Goal: Information Seeking & Learning: Check status

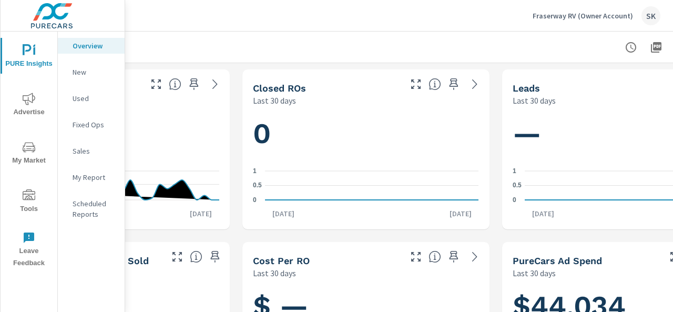
scroll to position [0, 238]
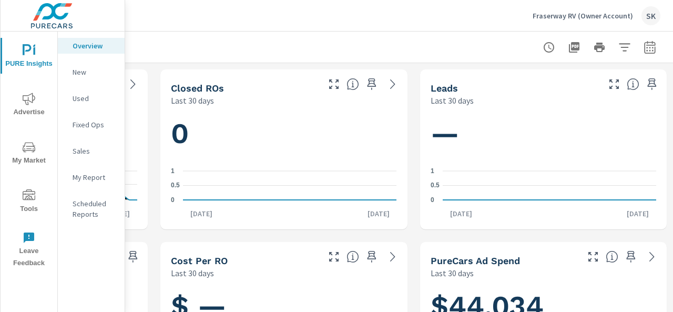
click at [619, 47] on icon "button" at bounding box center [624, 47] width 11 height 8
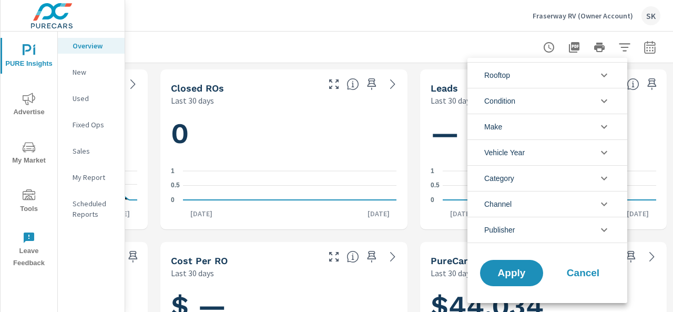
click at [639, 48] on div at bounding box center [336, 156] width 673 height 312
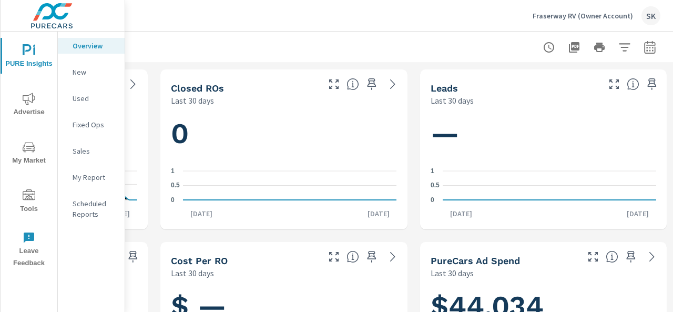
click at [644, 52] on icon "button" at bounding box center [650, 47] width 13 height 13
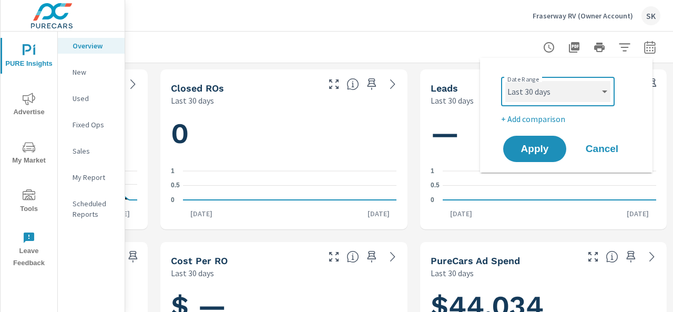
click at [580, 84] on select "Custom [DATE] Last week Last 7 days Last 14 days Last 30 days Last 45 days Last…" at bounding box center [557, 91] width 105 height 21
click at [505, 81] on select "Custom [DATE] Last week Last 7 days Last 14 days Last 30 days Last 45 days Last…" at bounding box center [557, 91] width 105 height 21
select select "Last 90 days"
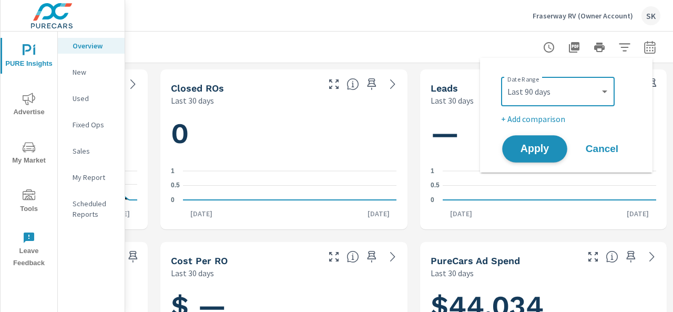
click at [550, 151] on span "Apply" at bounding box center [534, 149] width 43 height 10
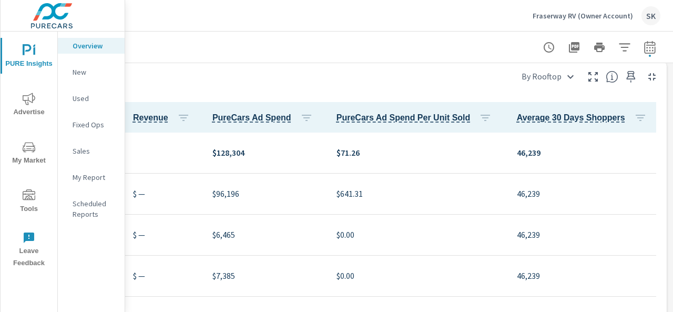
scroll to position [526, 0]
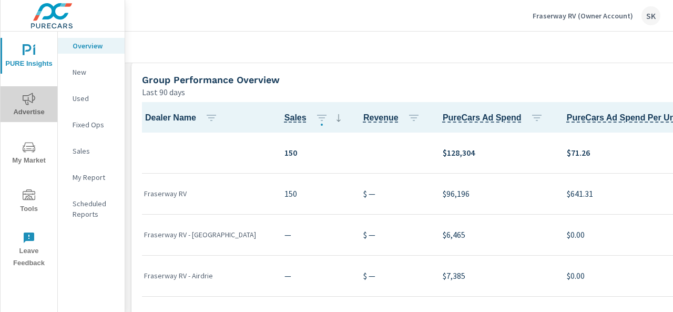
click at [37, 101] on span "Advertise" at bounding box center [29, 106] width 50 height 26
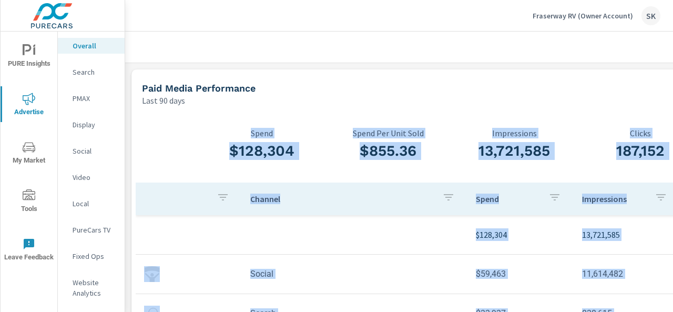
drag, startPoint x: 617, startPoint y: 206, endPoint x: 139, endPoint y: 84, distance: 493.9
click at [140, 84] on div "Paid Media Performance Last 90 days $128,304 Spend $855.36 Spend Per Unit Sold …" at bounding box center [514, 235] width 766 height 332
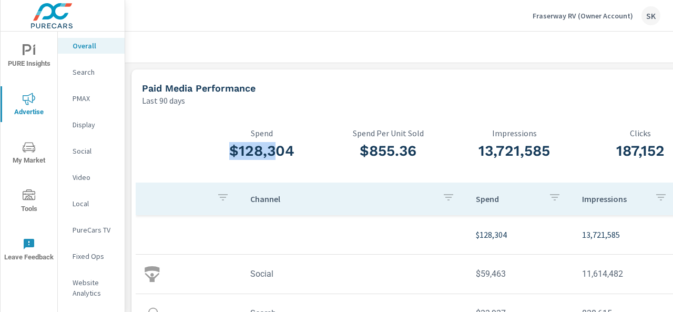
drag, startPoint x: 138, startPoint y: 83, endPoint x: 275, endPoint y: 168, distance: 160.8
click at [275, 168] on div "Paid Media Performance Last 90 days $128,304 Spend $855.36 Spend Per Unit Sold …" at bounding box center [514, 235] width 766 height 332
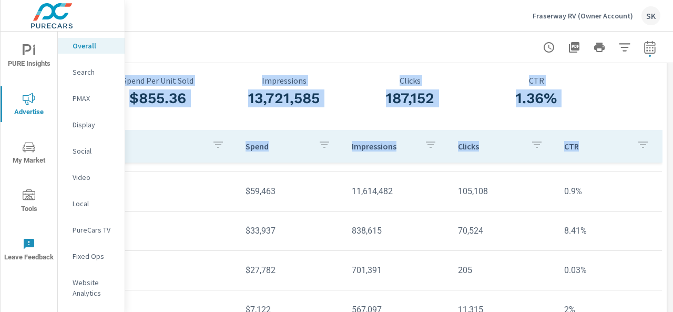
scroll to position [53, 238]
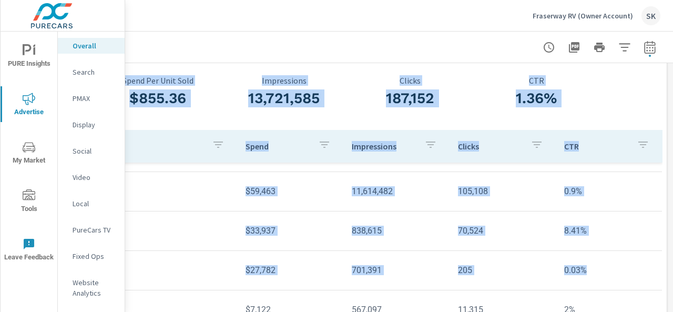
drag, startPoint x: 235, startPoint y: 126, endPoint x: 616, endPoint y: 270, distance: 407.1
click at [616, 270] on div "$128,304 Spend $855.36 Spend Per Unit Sold 13,721,585 Impressions 187,152 Click…" at bounding box center [283, 201] width 757 height 287
copy div "Spend $855.36 Spend Per Unit Sold 13,721,585 Impressions 187,152 Clicks 1.36% C…"
click at [92, 69] on p "Search" at bounding box center [95, 72] width 44 height 11
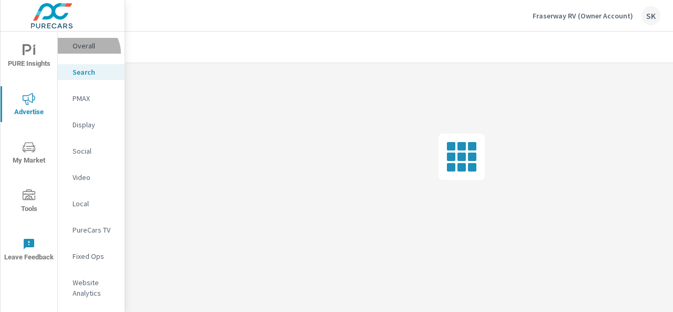
click at [86, 53] on div "Overall" at bounding box center [91, 46] width 67 height 16
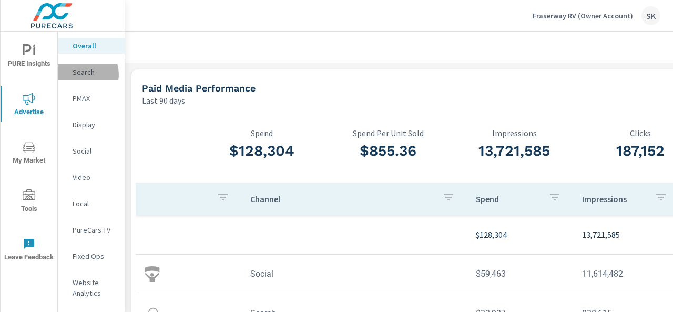
click at [85, 74] on p "Search" at bounding box center [95, 72] width 44 height 11
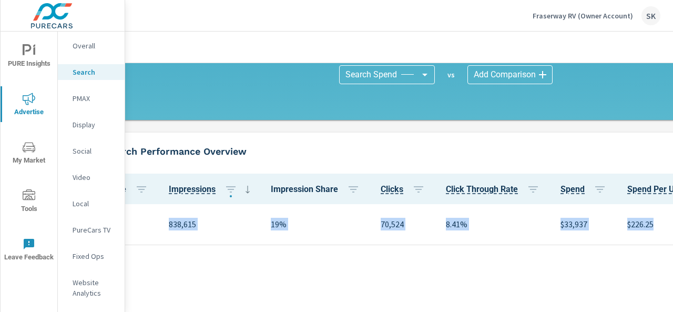
scroll to position [368, 238]
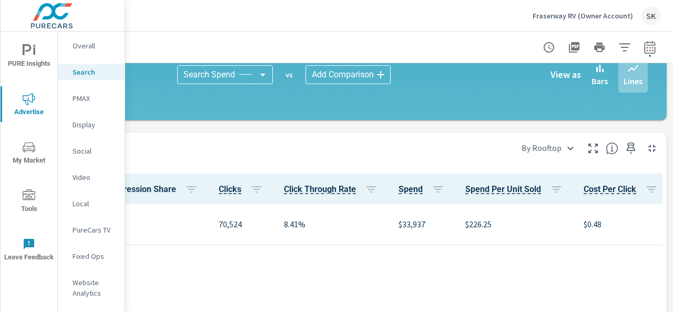
drag, startPoint x: 135, startPoint y: 144, endPoint x: 645, endPoint y: 202, distance: 513.0
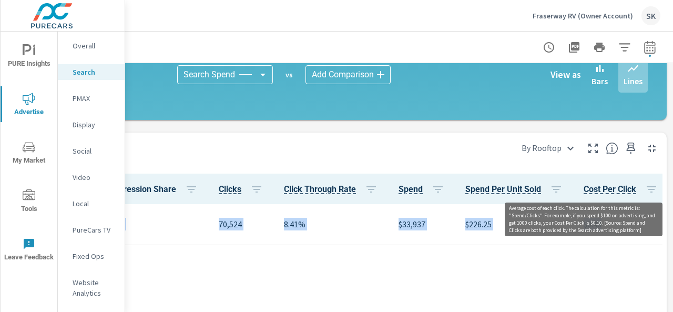
drag, startPoint x: 628, startPoint y: 219, endPoint x: 611, endPoint y: 186, distance: 37.4
click at [608, 187] on table "Dealer Name Impressions Impression Share Clicks Click Through Rate Spend Spend …" at bounding box center [661, 210] width 1512 height 72
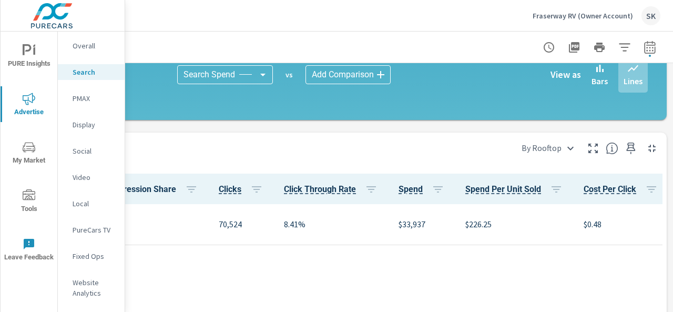
drag, startPoint x: 626, startPoint y: 179, endPoint x: 642, endPoint y: 176, distance: 16.2
click at [642, 176] on th "Cost Per Click" at bounding box center [622, 189] width 95 height 31
drag, startPoint x: 640, startPoint y: 176, endPoint x: 490, endPoint y: 271, distance: 178.3
click at [572, 140] on body "PURE Insights Advertise My Market Tools Leave Feedback Overall Search PMAX Disp…" at bounding box center [336, 156] width 673 height 312
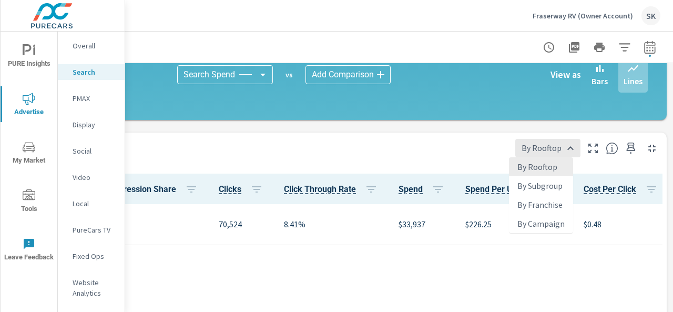
click at [578, 144] on div at bounding box center [336, 156] width 673 height 312
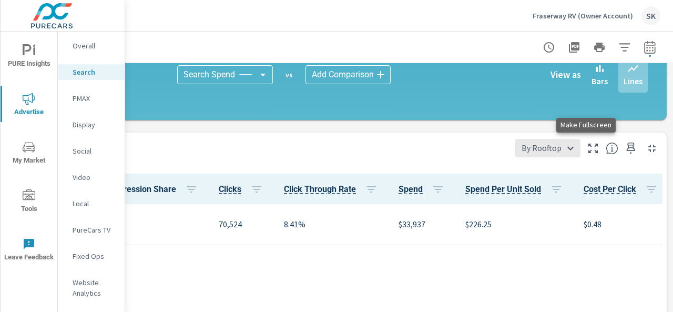
click at [587, 146] on icon "button" at bounding box center [593, 148] width 13 height 13
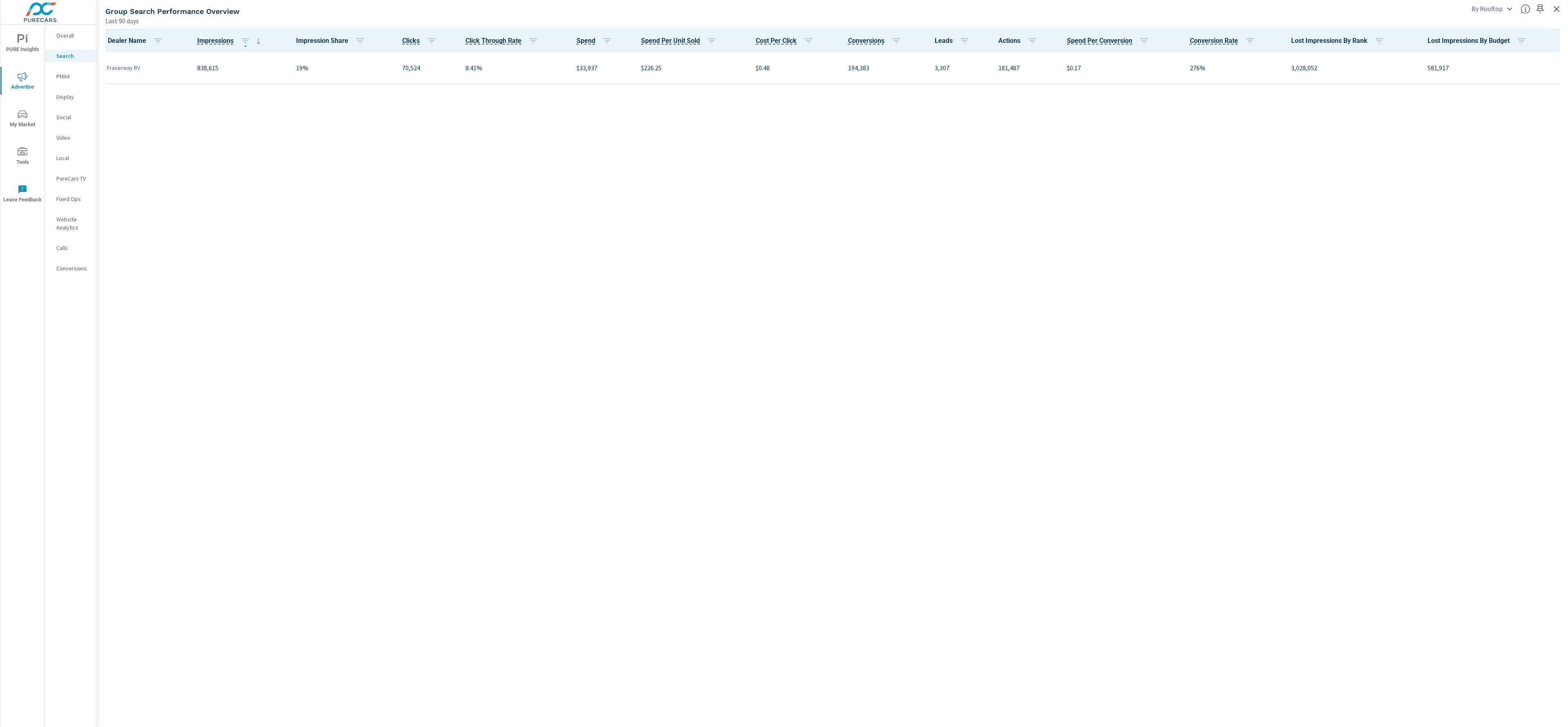
drag, startPoint x: 1288, startPoint y: 144, endPoint x: 1321, endPoint y: 140, distance: 33.2
click at [523, 141] on div "Dealer Name Impressions Impression Share Clicks Click Through Rate Spend Spend …" at bounding box center [833, 376] width 1465 height 695
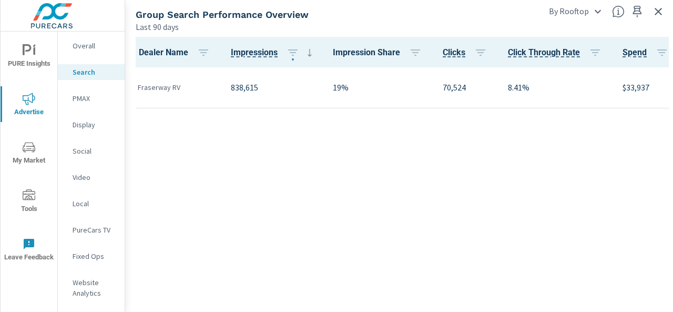
drag, startPoint x: 147, startPoint y: 51, endPoint x: 278, endPoint y: 165, distance: 173.3
click at [278, 165] on div "Dealer Name Impressions Impression Share Clicks Click Through Rate Spend Spend …" at bounding box center [399, 172] width 540 height 271
click at [656, 11] on icon "button" at bounding box center [658, 11] width 13 height 13
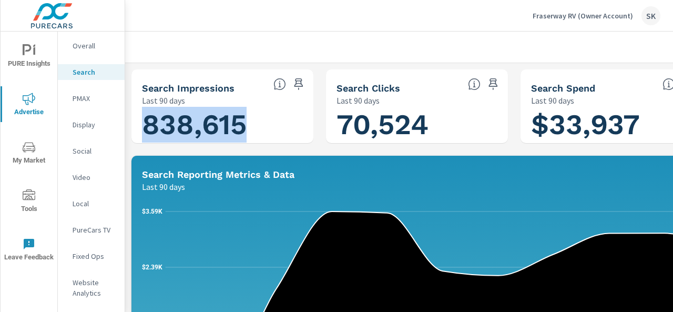
drag, startPoint x: 139, startPoint y: 82, endPoint x: 240, endPoint y: 129, distance: 111.5
click at [240, 129] on div "Search Impressions Last 90 days 838,615" at bounding box center [222, 106] width 182 height 74
click at [202, 119] on h1 "838,615" at bounding box center [222, 125] width 161 height 36
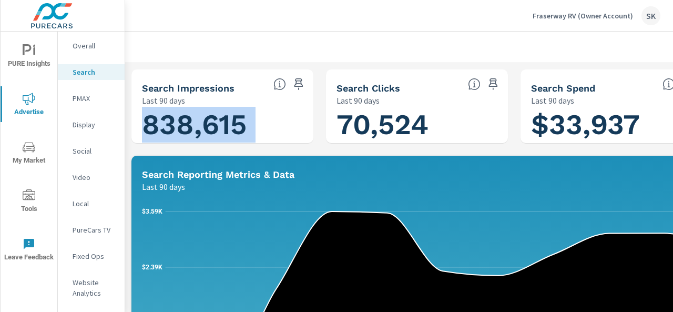
click at [241, 126] on h1 "838,615" at bounding box center [222, 125] width 161 height 36
click at [239, 125] on h1 "838,615" at bounding box center [222, 125] width 161 height 36
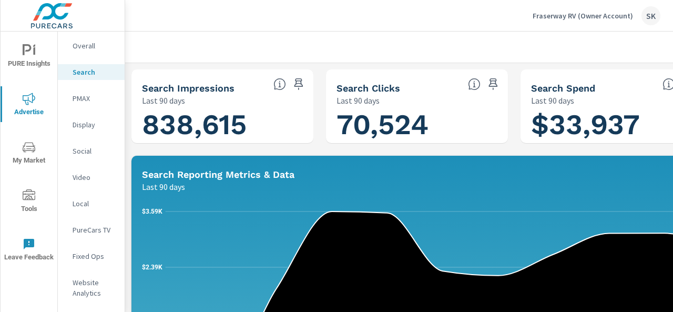
click at [239, 125] on h1 "838,615" at bounding box center [222, 125] width 161 height 36
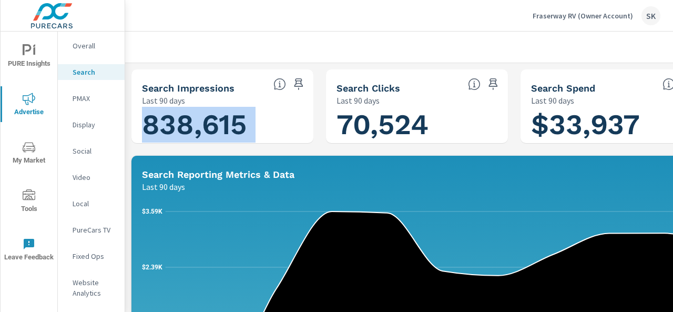
click at [239, 125] on h1 "838,615" at bounding box center [222, 125] width 161 height 36
click at [218, 123] on h1 "838,615" at bounding box center [222, 125] width 161 height 36
drag, startPoint x: 143, startPoint y: 125, endPoint x: 232, endPoint y: 121, distance: 88.9
click at [263, 120] on h1 "838,615" at bounding box center [222, 125] width 161 height 36
copy h1 "838,615"
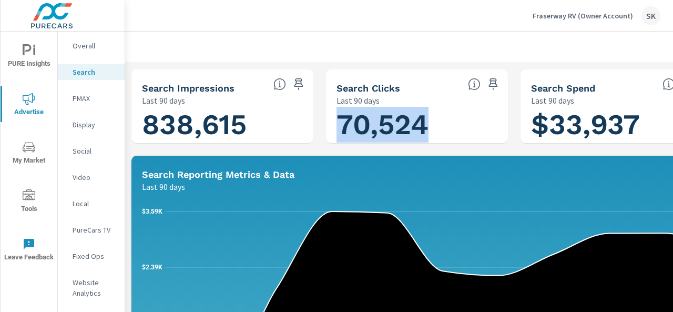
drag, startPoint x: 340, startPoint y: 120, endPoint x: 426, endPoint y: 119, distance: 86.3
click at [426, 119] on h1 "70,524" at bounding box center [417, 125] width 161 height 36
copy h1 "70,524"
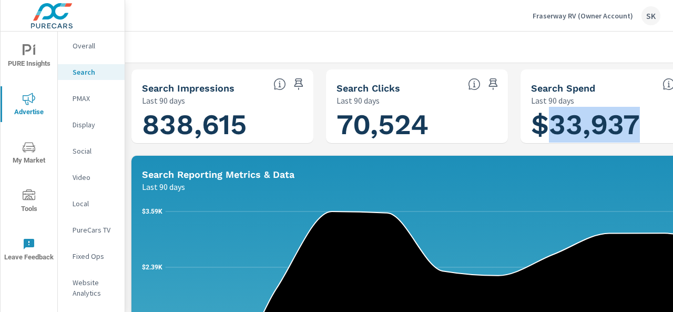
drag, startPoint x: 543, startPoint y: 126, endPoint x: 642, endPoint y: 120, distance: 99.0
click at [642, 120] on h1 "$33,937" at bounding box center [611, 125] width 161 height 36
copy h1 "33,937"
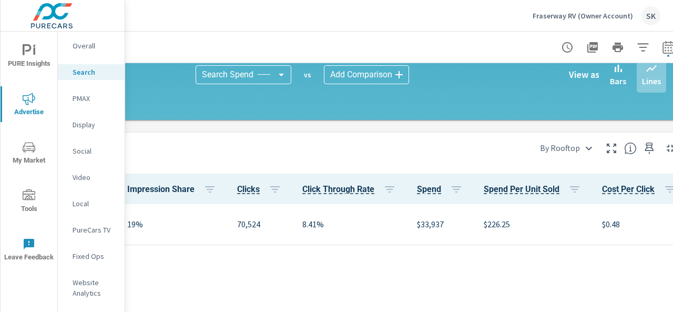
scroll to position [368, 238]
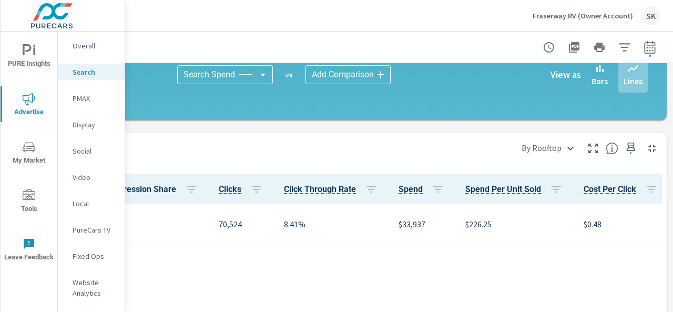
click at [76, 96] on p "PMAX" at bounding box center [95, 98] width 44 height 11
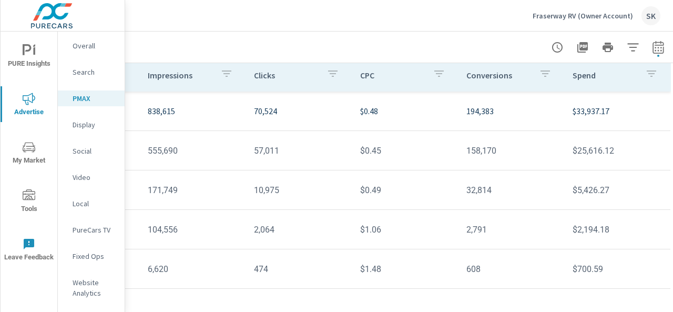
scroll to position [138, 238]
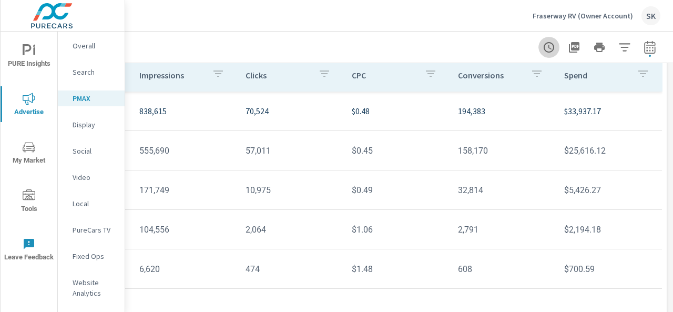
click at [543, 53] on icon "button" at bounding box center [549, 47] width 13 height 13
click at [572, 48] on button "button" at bounding box center [574, 47] width 21 height 21
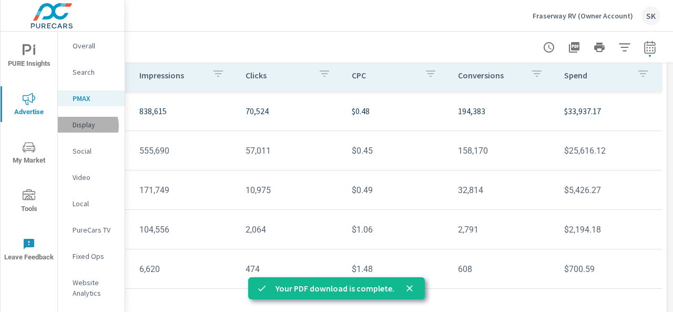
click at [85, 126] on p "Display" at bounding box center [95, 124] width 44 height 11
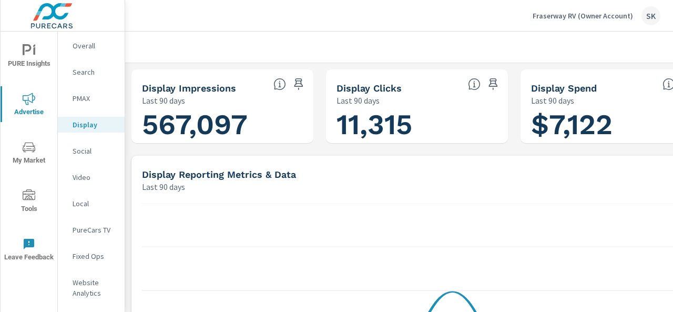
scroll to position [0, 238]
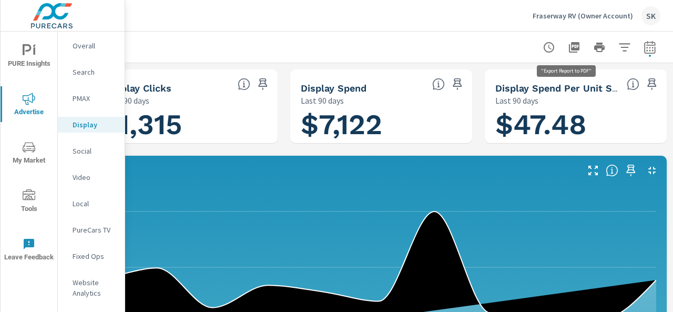
click at [569, 45] on icon "button" at bounding box center [574, 47] width 11 height 11
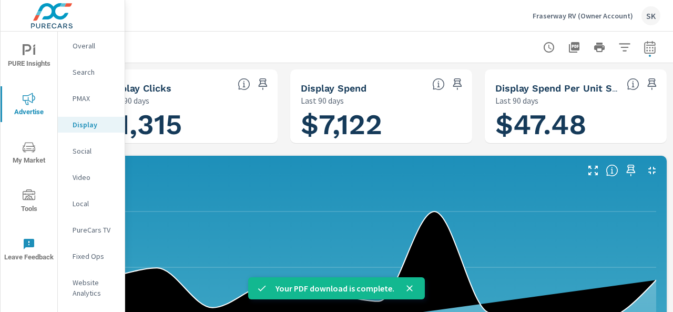
click at [78, 150] on p "Social" at bounding box center [95, 151] width 44 height 11
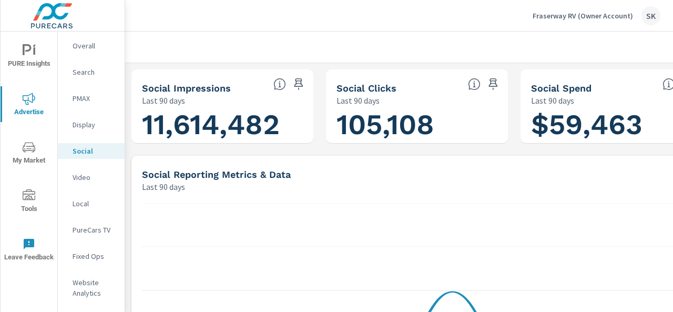
scroll to position [0, 238]
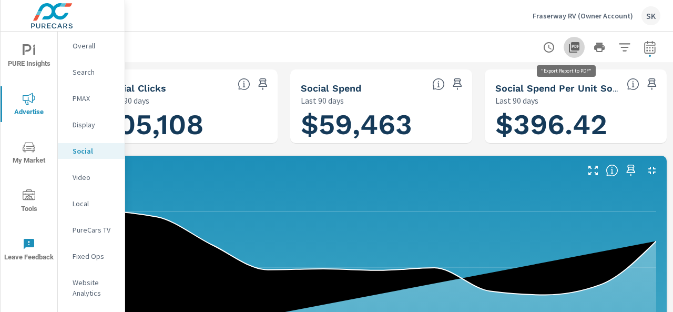
click at [569, 46] on icon "button" at bounding box center [574, 47] width 11 height 11
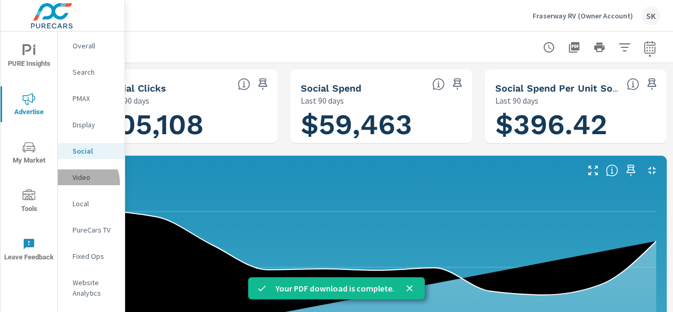
click at [82, 182] on div "Video" at bounding box center [91, 177] width 67 height 16
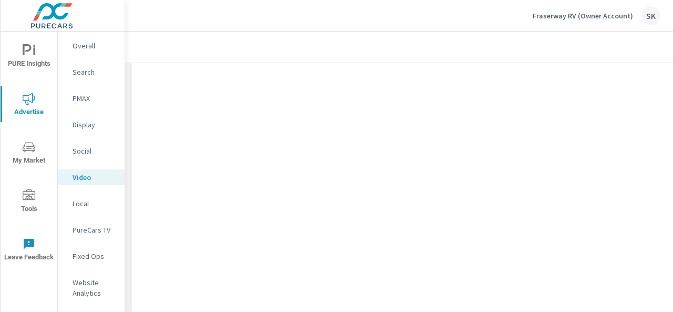
scroll to position [708, 0]
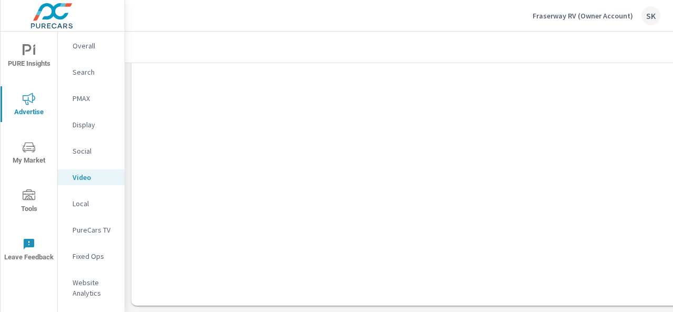
click at [104, 208] on p "Local" at bounding box center [95, 203] width 44 height 11
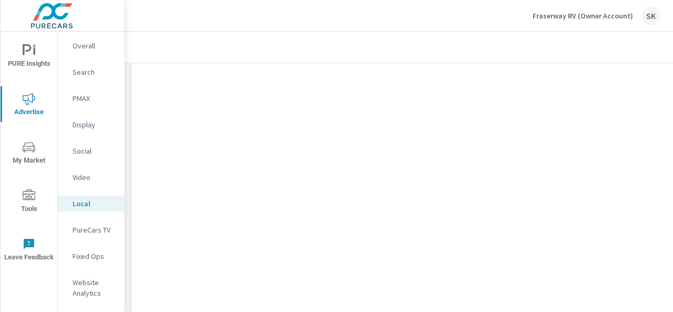
scroll to position [736, 0]
click at [83, 235] on p "PureCars TV" at bounding box center [95, 230] width 44 height 11
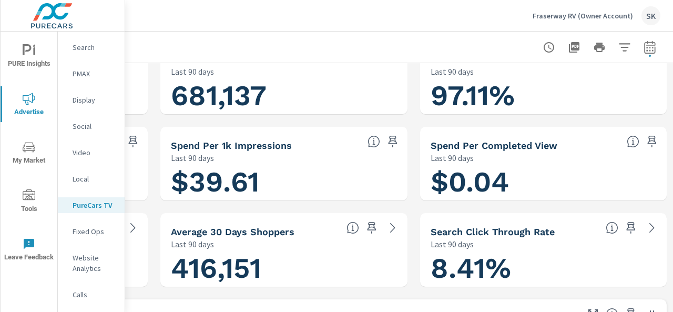
scroll to position [0, 235]
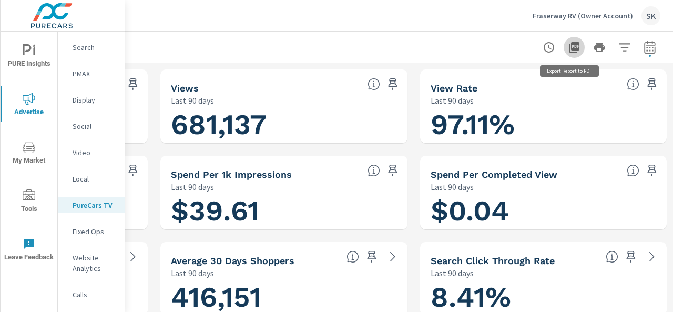
click at [568, 50] on icon "button" at bounding box center [574, 47] width 13 height 13
click at [623, 47] on icon "button" at bounding box center [624, 47] width 11 height 8
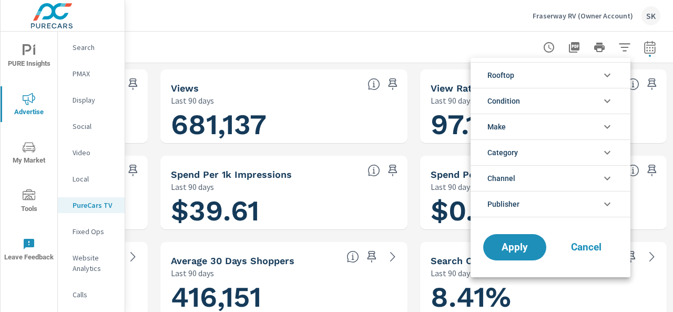
click at [641, 49] on div at bounding box center [336, 156] width 673 height 312
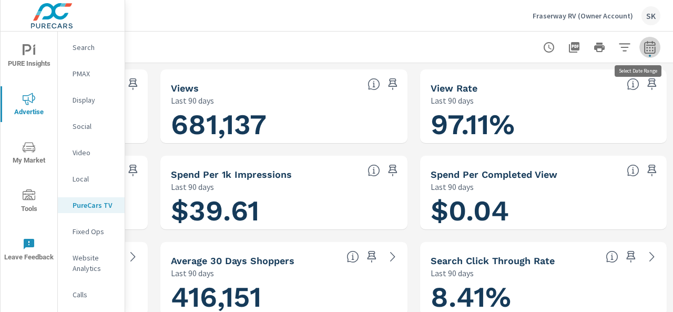
click at [644, 51] on icon "button" at bounding box center [649, 46] width 11 height 13
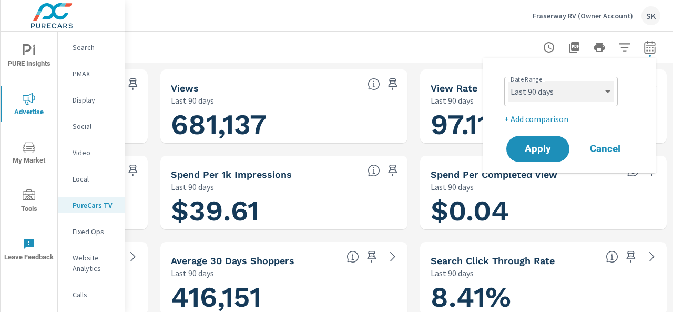
click at [590, 91] on select "Custom [DATE] Last week Last 7 days Last 14 days Last 30 days Last 45 days Last…" at bounding box center [561, 91] width 105 height 21
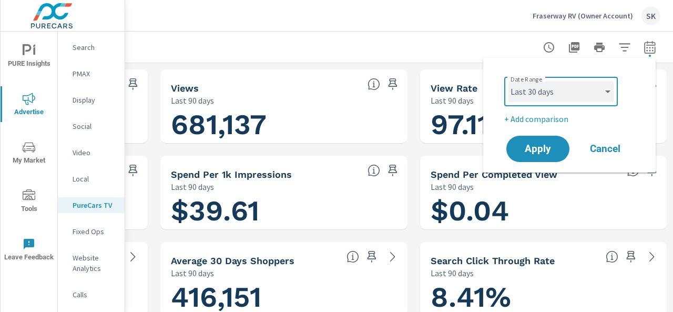
click at [509, 81] on select "Custom [DATE] Last week Last 7 days Last 14 days Last 30 days Last 45 days Last…" at bounding box center [561, 91] width 105 height 21
select select "Last 30 days"
click at [542, 152] on span "Apply" at bounding box center [537, 149] width 43 height 10
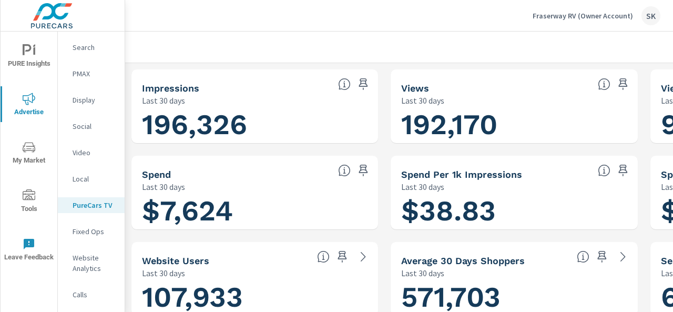
scroll to position [0, 238]
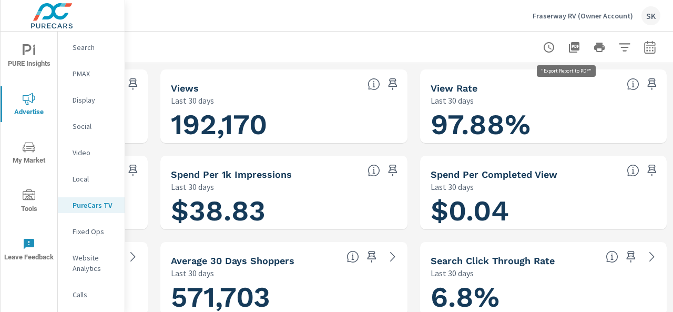
click at [569, 48] on icon "button" at bounding box center [574, 47] width 11 height 11
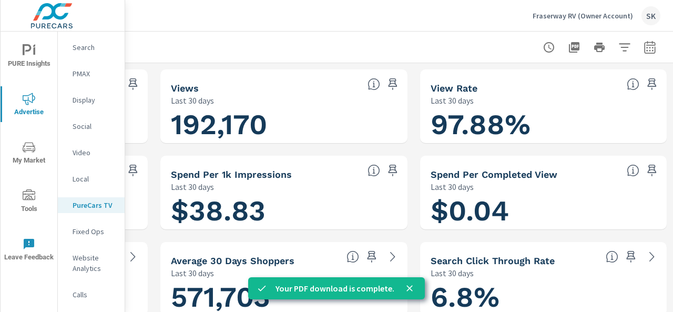
click at [85, 147] on p "Video" at bounding box center [95, 152] width 44 height 11
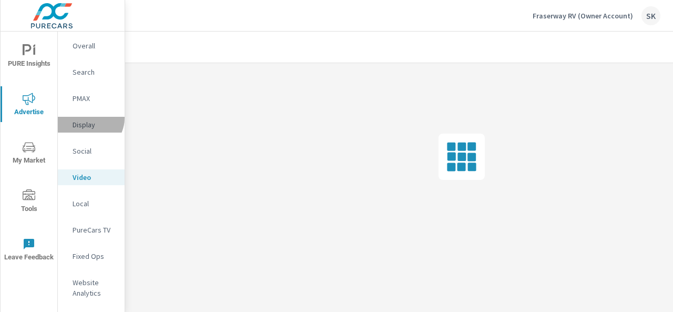
click at [89, 118] on div "Display" at bounding box center [91, 125] width 67 height 16
click at [86, 150] on p "Social" at bounding box center [95, 151] width 44 height 11
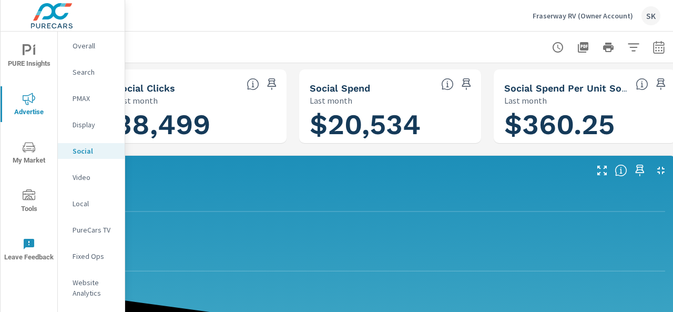
scroll to position [0, 238]
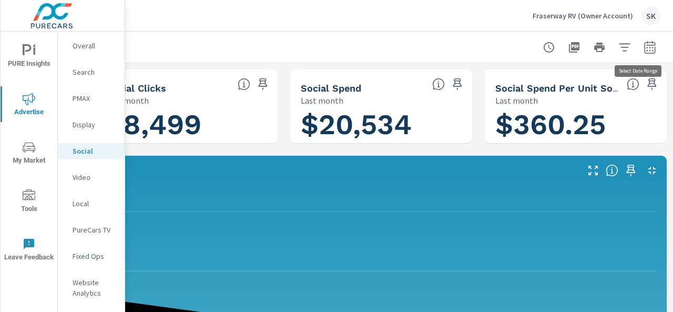
click at [644, 48] on icon "button" at bounding box center [650, 47] width 13 height 13
select select "Last month"
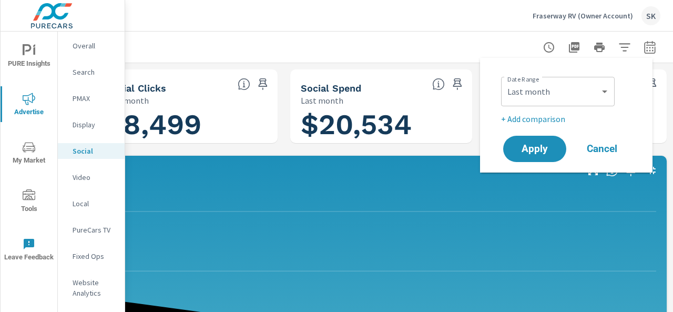
click at [590, 150] on span "Cancel" at bounding box center [602, 148] width 42 height 9
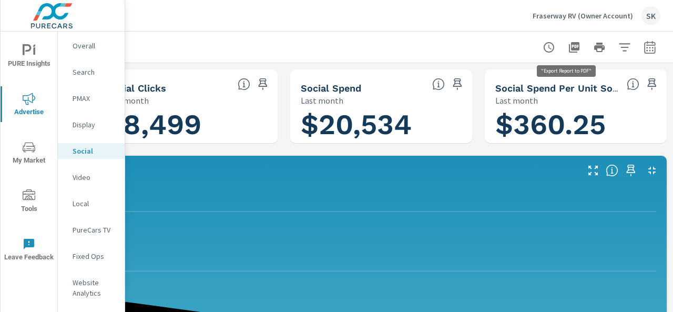
click at [569, 46] on icon "button" at bounding box center [574, 47] width 11 height 11
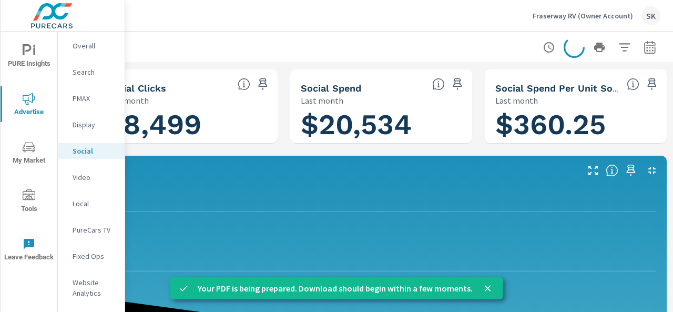
click at [93, 125] on p "Display" at bounding box center [95, 124] width 44 height 11
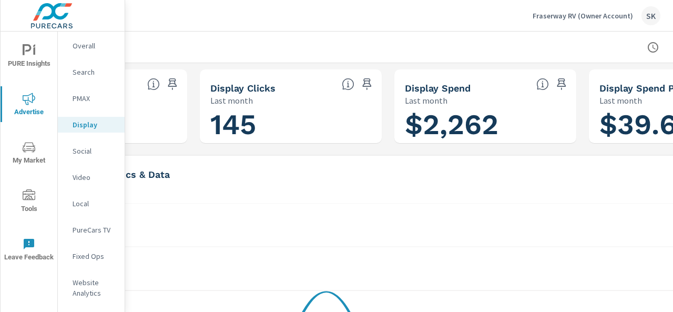
scroll to position [0, 238]
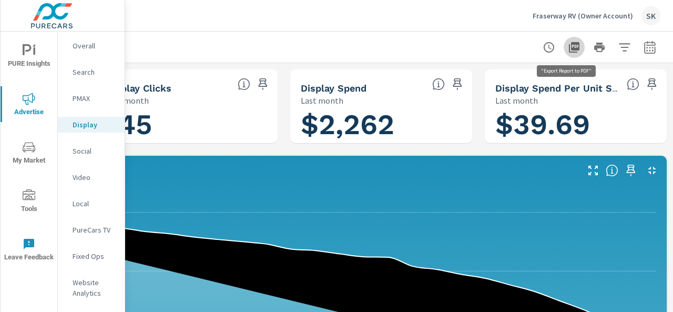
click at [569, 51] on icon "button" at bounding box center [574, 47] width 11 height 11
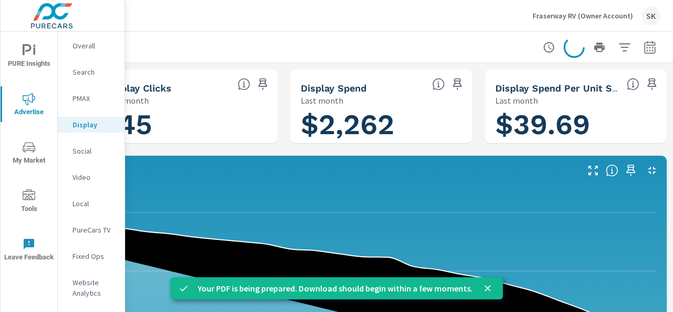
click at [365, 36] on div at bounding box center [283, 47] width 753 height 31
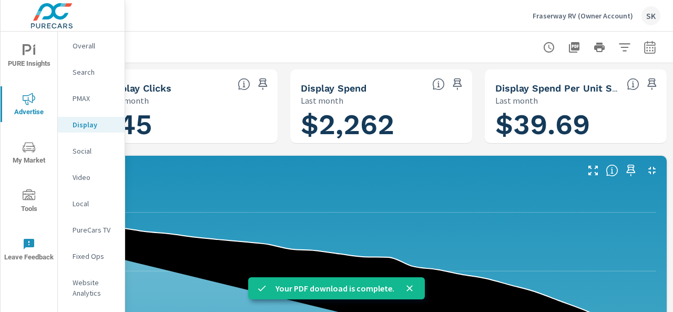
click at [82, 97] on p "PMAX" at bounding box center [95, 98] width 44 height 11
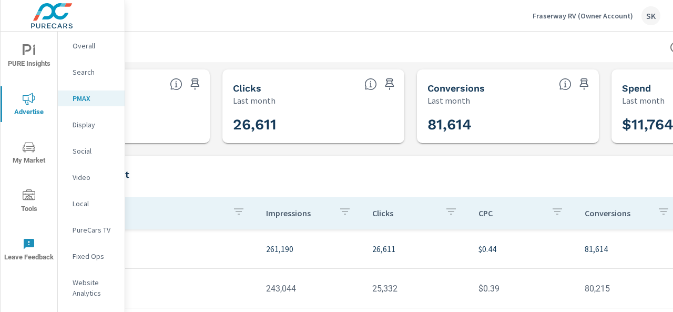
scroll to position [0, 238]
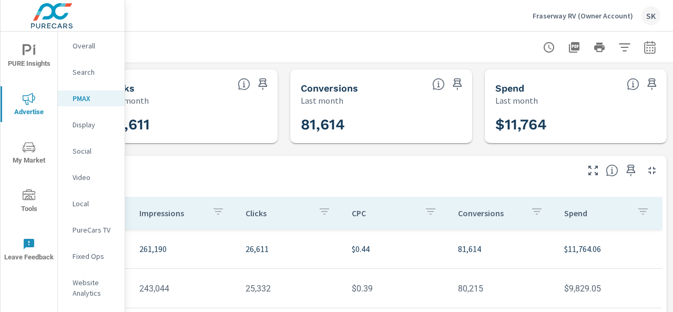
click at [634, 56] on div at bounding box center [600, 47] width 122 height 21
click at [639, 53] on button "button" at bounding box center [649, 47] width 21 height 21
select select "Last month"
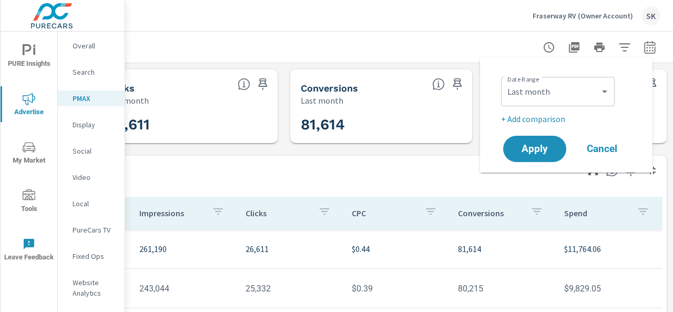
drag, startPoint x: 377, startPoint y: 48, endPoint x: 462, endPoint y: 47, distance: 85.2
click at [378, 48] on div at bounding box center [283, 47] width 753 height 31
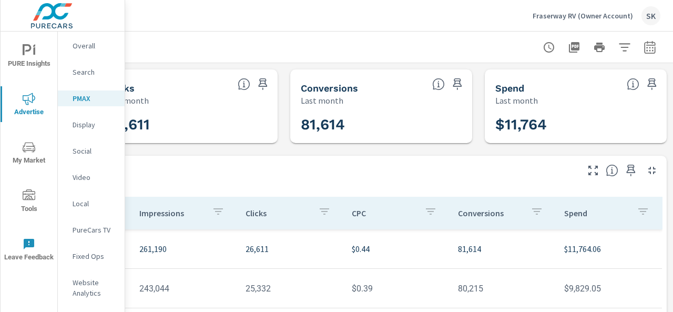
click at [569, 47] on icon "button" at bounding box center [574, 47] width 11 height 11
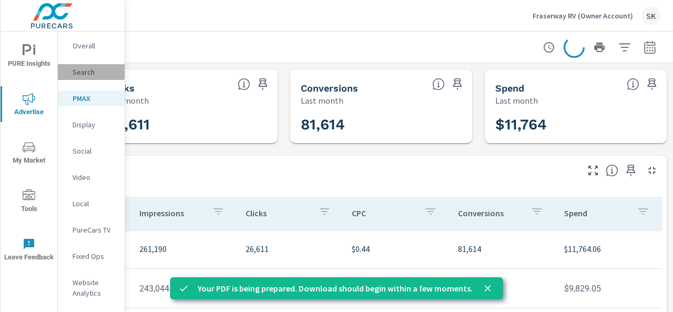
click at [90, 68] on p "Search" at bounding box center [95, 72] width 44 height 11
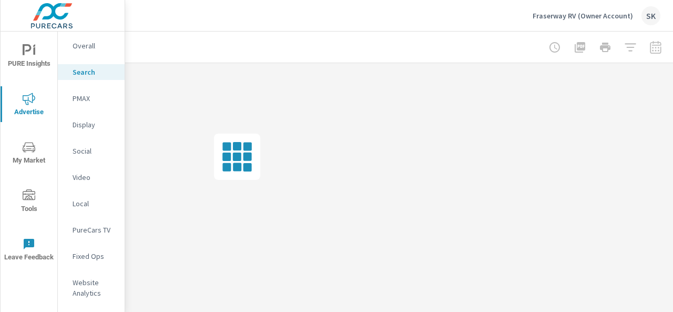
scroll to position [0, 230]
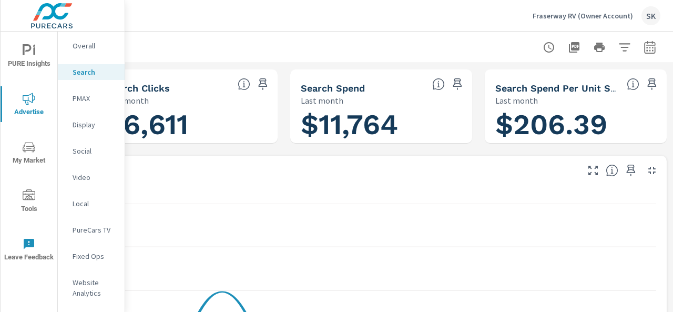
click at [572, 50] on icon "button" at bounding box center [574, 47] width 11 height 11
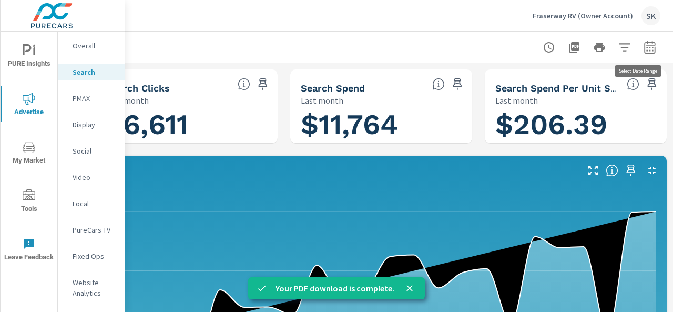
click at [650, 45] on icon "button" at bounding box center [649, 46] width 11 height 13
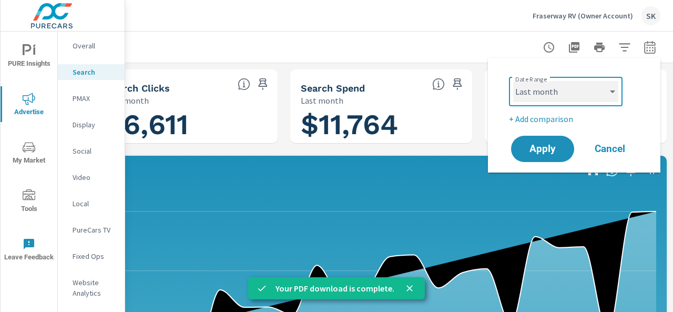
click at [598, 98] on select "Custom [DATE] Last week Last 7 days Last 14 days Last 30 days Last 45 days Last…" at bounding box center [565, 91] width 105 height 21
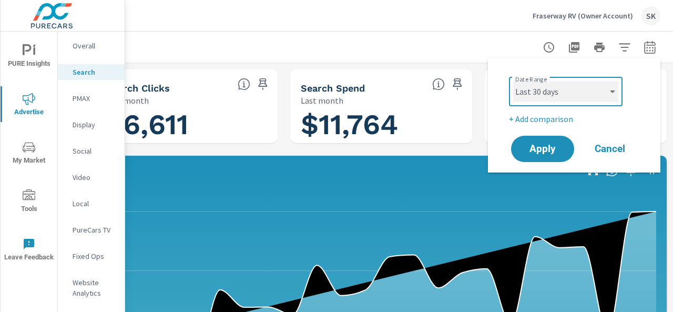
click at [513, 81] on select "Custom [DATE] Last week Last 7 days Last 14 days Last 30 days Last 45 days Last…" at bounding box center [565, 91] width 105 height 21
select select "Last 30 days"
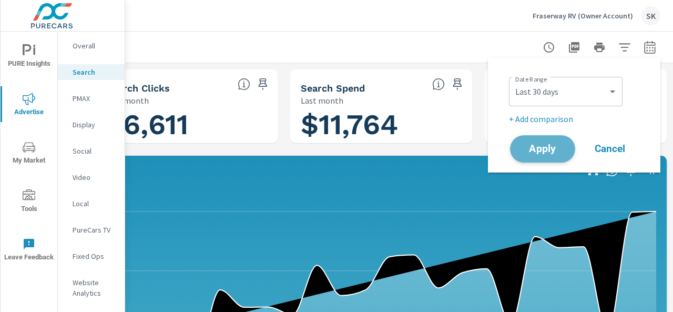
click at [542, 144] on span "Apply" at bounding box center [542, 149] width 43 height 10
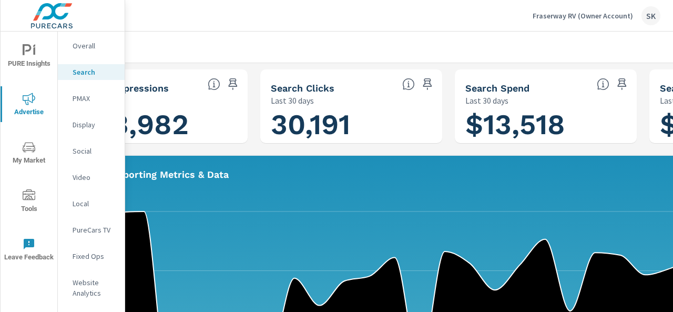
scroll to position [0, 238]
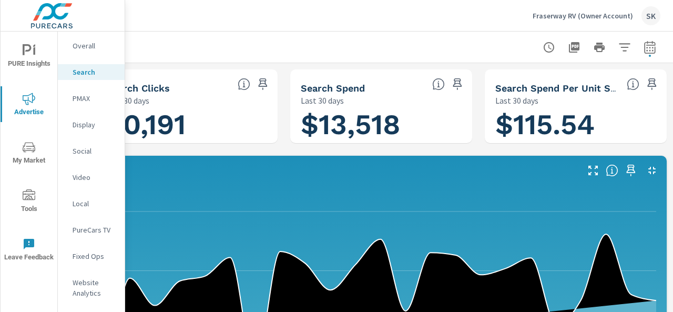
click at [644, 46] on icon "button" at bounding box center [649, 46] width 11 height 13
select select "Last 30 days"
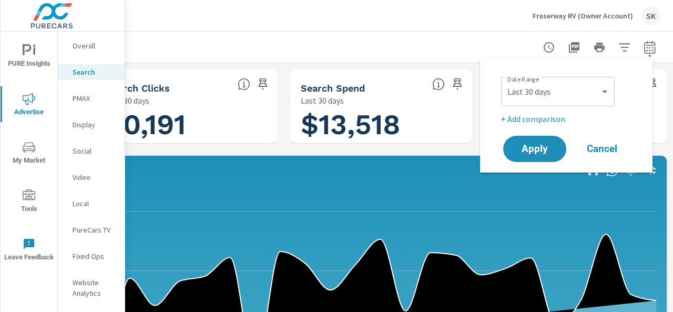
click at [431, 47] on div at bounding box center [283, 47] width 753 height 31
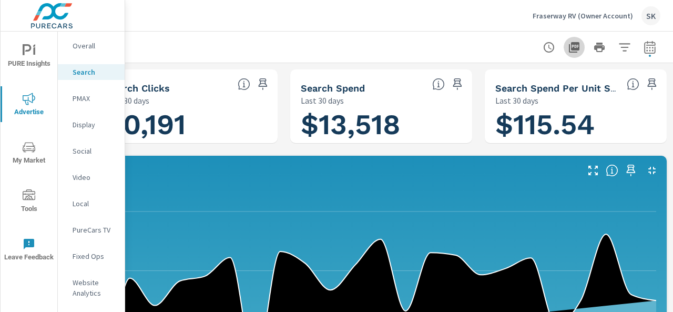
click at [570, 46] on icon "button" at bounding box center [574, 47] width 13 height 13
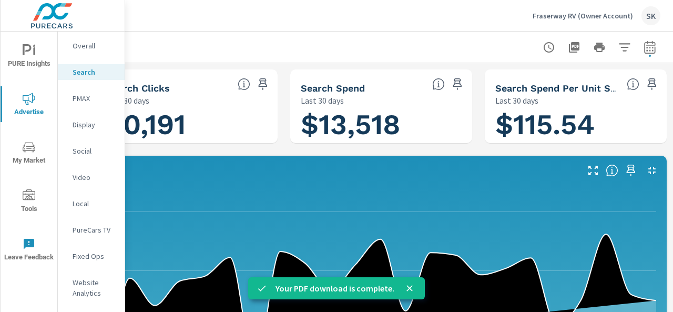
click at [347, 37] on div at bounding box center [283, 47] width 753 height 31
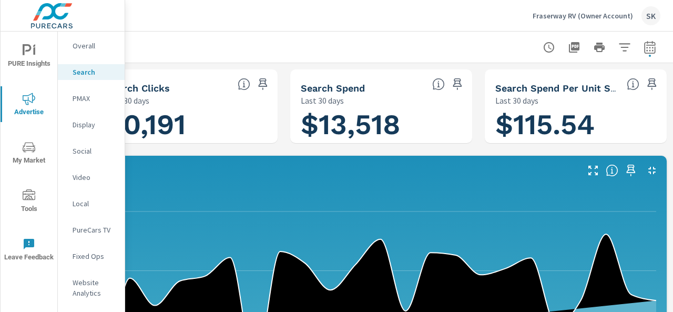
click at [569, 48] on icon "button" at bounding box center [574, 47] width 11 height 11
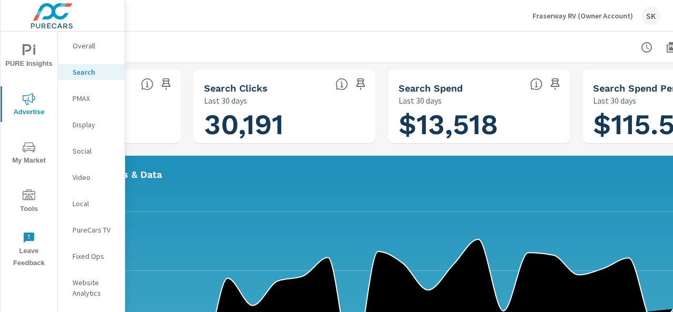
scroll to position [0, 238]
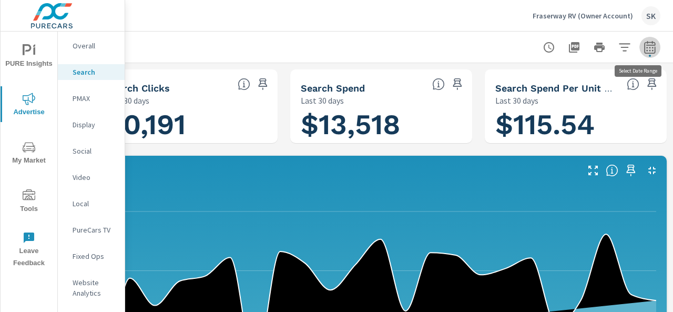
click at [644, 47] on icon "button" at bounding box center [650, 47] width 13 height 13
select select "Last 30 days"
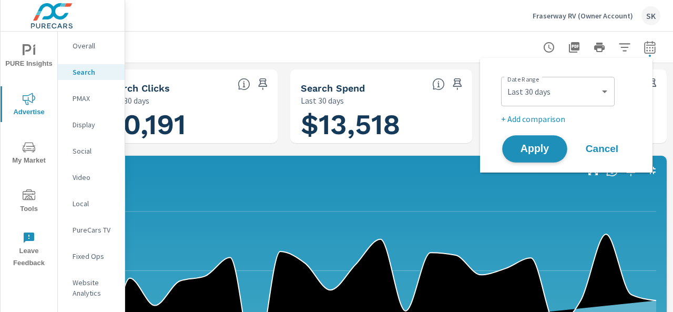
click at [533, 148] on span "Apply" at bounding box center [534, 149] width 43 height 10
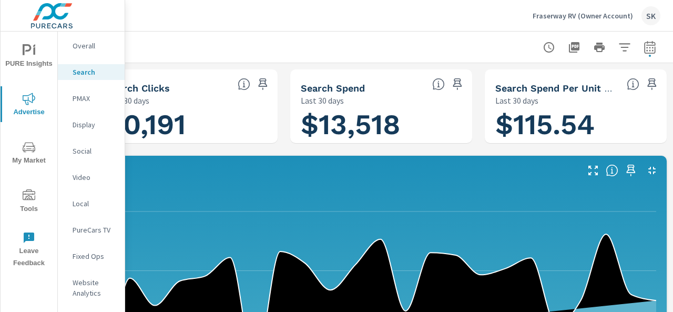
click at [571, 46] on icon "button" at bounding box center [574, 47] width 11 height 11
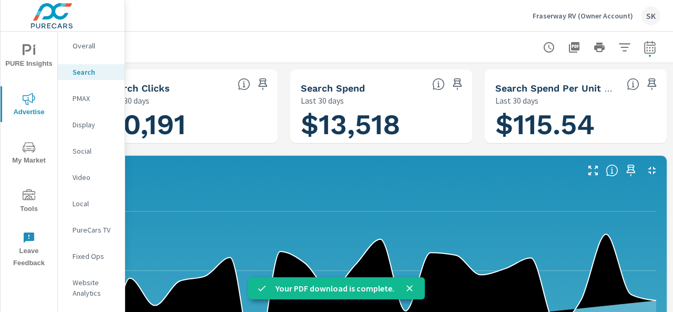
click at [87, 99] on p "PMAX" at bounding box center [95, 98] width 44 height 11
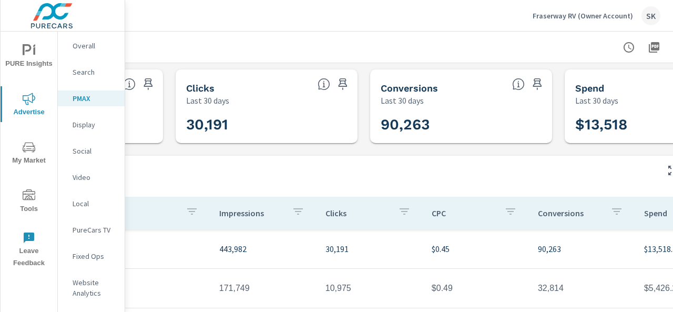
scroll to position [0, 238]
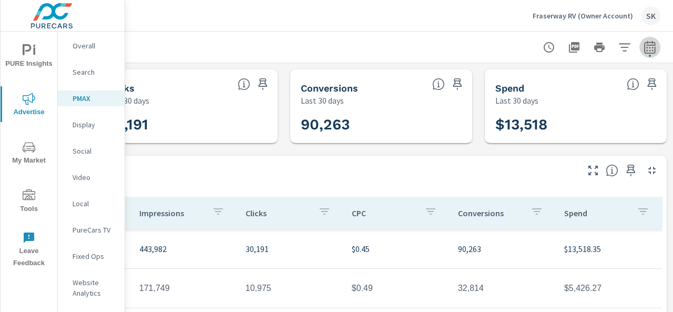
click at [644, 44] on icon "button" at bounding box center [650, 47] width 13 height 13
select select "Last 30 days"
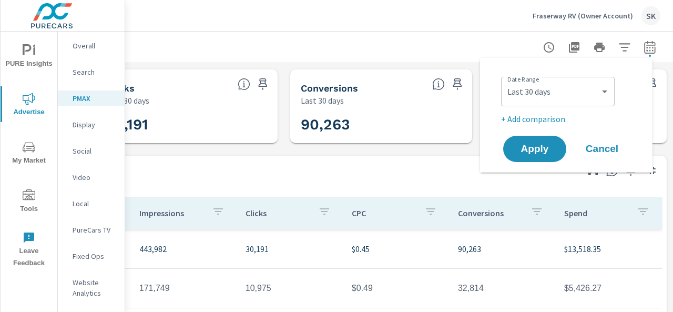
click at [365, 56] on div at bounding box center [283, 47] width 753 height 31
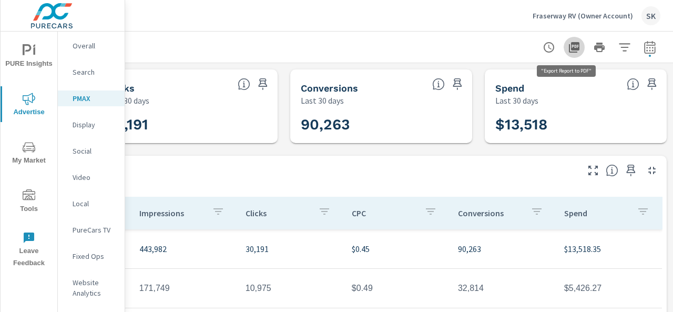
click at [569, 45] on icon "button" at bounding box center [574, 47] width 11 height 11
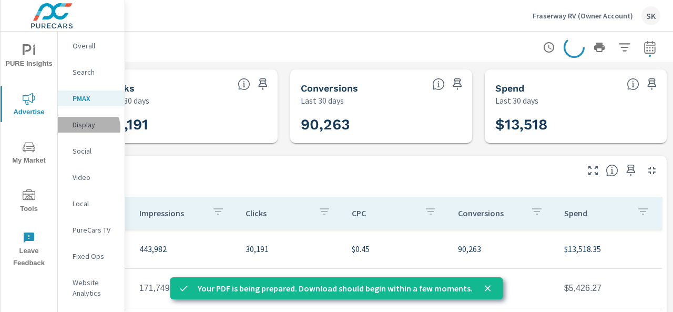
click at [88, 128] on p "Display" at bounding box center [95, 124] width 44 height 11
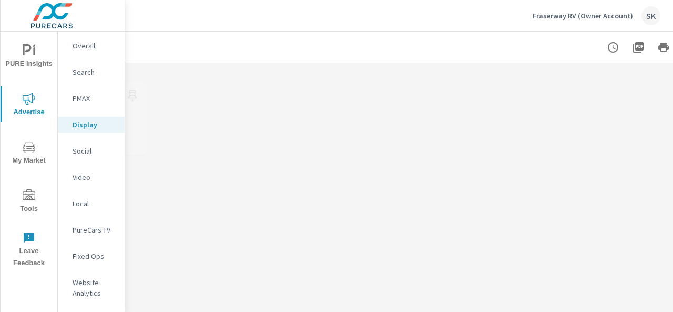
scroll to position [0, 179]
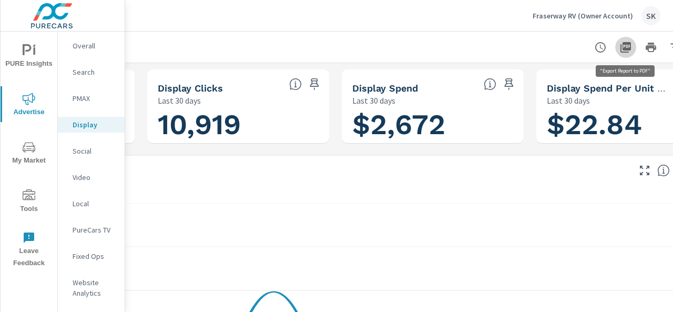
click at [629, 47] on icon "button" at bounding box center [625, 47] width 13 height 13
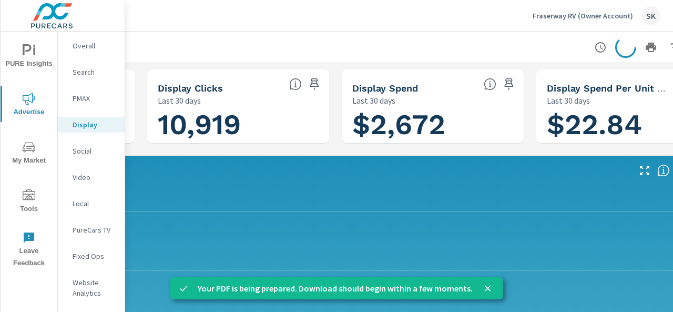
scroll to position [0, 238]
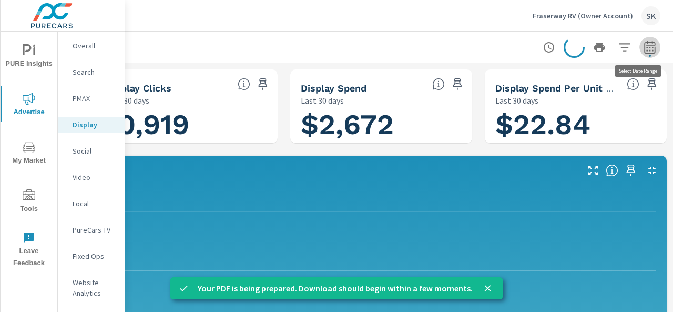
click at [644, 44] on icon "button" at bounding box center [650, 47] width 13 height 13
select select "Last 30 days"
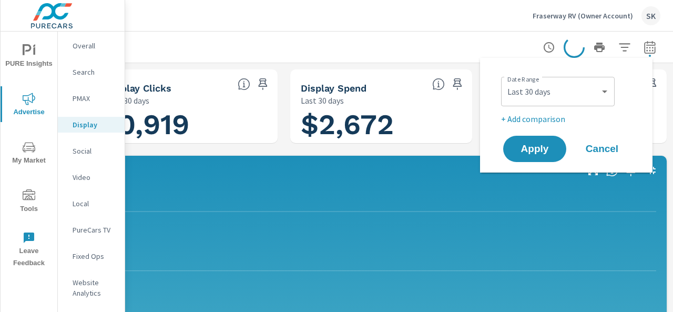
click at [450, 44] on div at bounding box center [283, 47] width 753 height 31
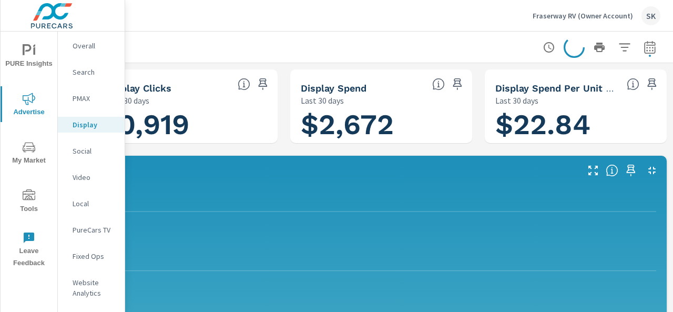
click at [82, 148] on p "Social" at bounding box center [95, 151] width 44 height 11
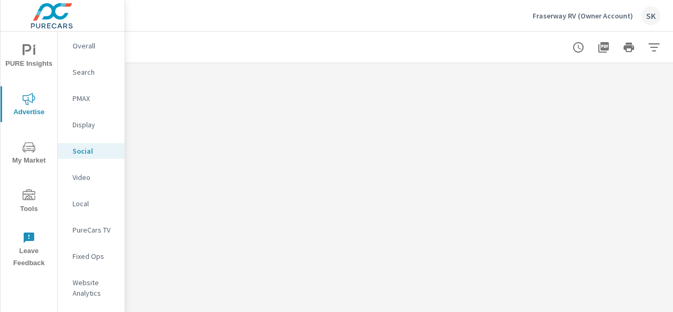
scroll to position [0, 238]
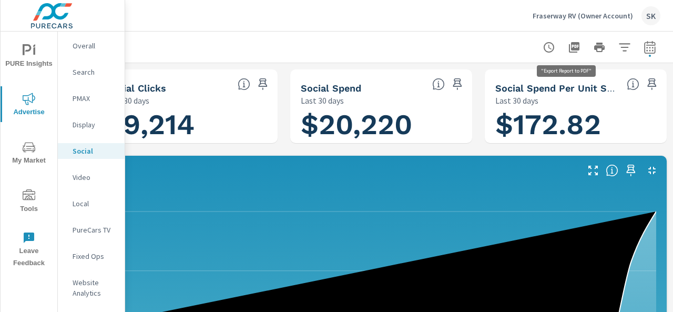
click at [570, 46] on icon "button" at bounding box center [574, 47] width 13 height 13
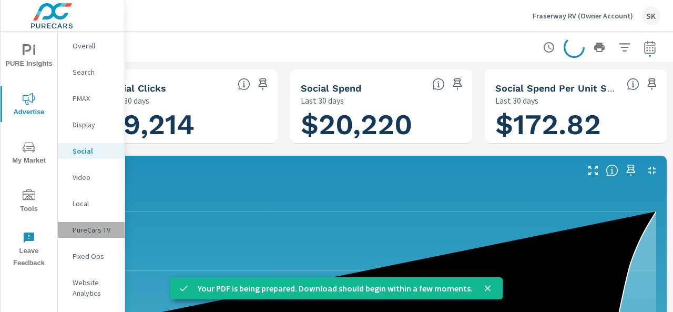
click at [100, 231] on p "PureCars TV" at bounding box center [95, 230] width 44 height 11
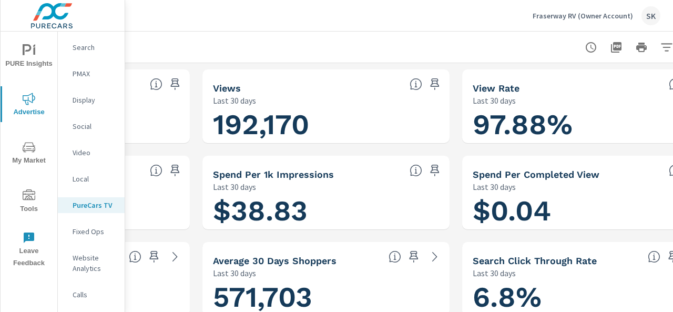
scroll to position [0, 238]
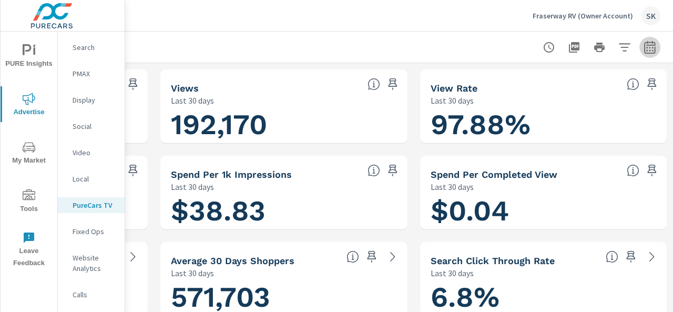
click at [639, 54] on button "button" at bounding box center [649, 47] width 21 height 21
select select "Last 30 days"
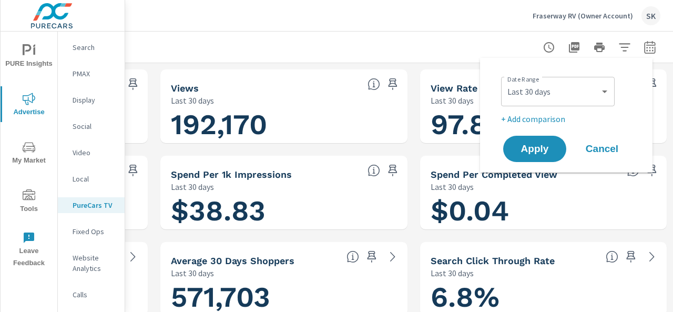
click at [327, 58] on div at bounding box center [283, 47] width 753 height 31
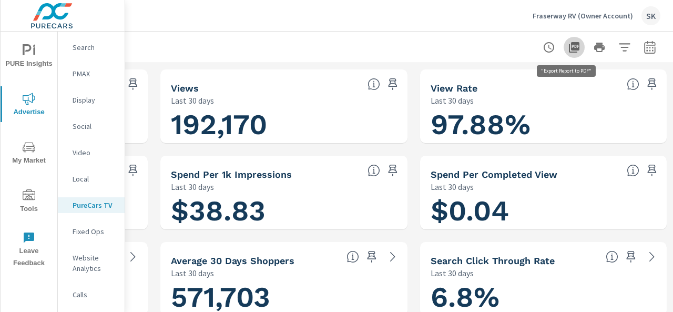
click at [569, 51] on icon "button" at bounding box center [574, 47] width 11 height 11
